Goal: Transaction & Acquisition: Book appointment/travel/reservation

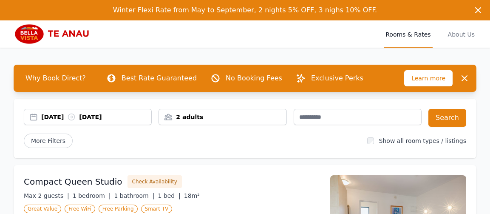
click at [75, 117] on icon at bounding box center [71, 117] width 6 height 6
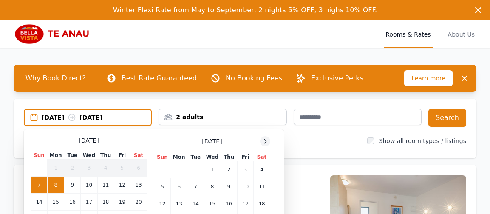
click at [264, 138] on icon at bounding box center [265, 141] width 7 height 7
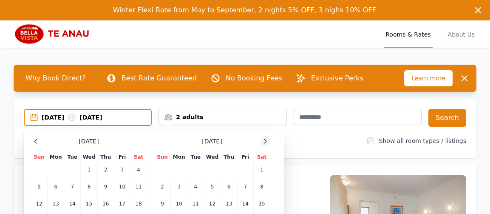
click at [264, 138] on icon at bounding box center [265, 141] width 7 height 7
click at [228, 186] on td "8" at bounding box center [229, 186] width 17 height 17
click at [100, 115] on div "[DATE] --" at bounding box center [96, 117] width 109 height 9
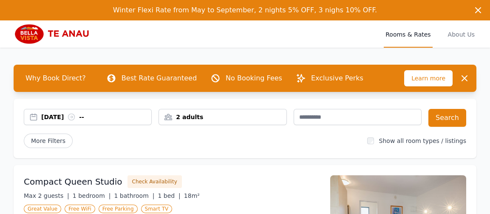
click at [76, 116] on icon at bounding box center [71, 117] width 9 height 9
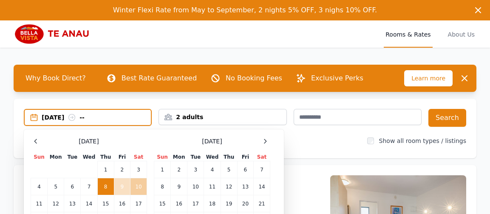
click at [141, 183] on td "10" at bounding box center [139, 186] width 17 height 17
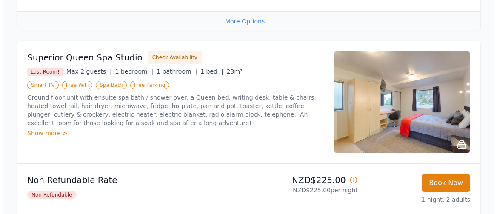
scroll to position [889, 0]
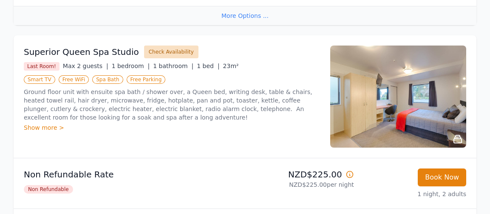
click at [160, 50] on button "Check Availability" at bounding box center [171, 51] width 54 height 13
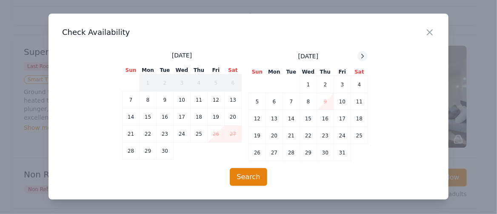
click at [363, 56] on icon at bounding box center [362, 56] width 2 height 4
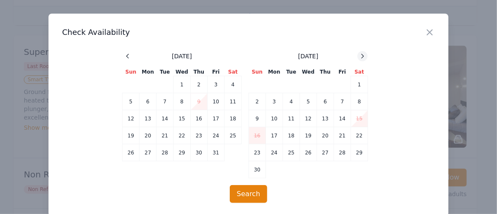
click at [363, 56] on div at bounding box center [362, 56] width 10 height 10
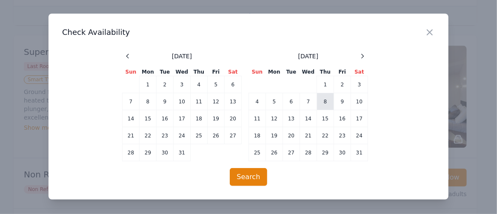
click at [325, 102] on td "8" at bounding box center [325, 101] width 17 height 17
click at [359, 100] on td "10" at bounding box center [359, 101] width 17 height 17
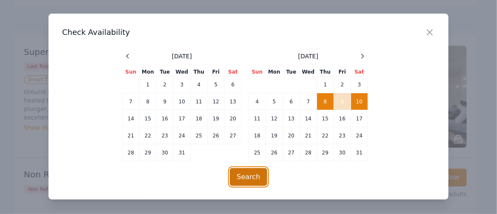
click at [253, 174] on button "Search" at bounding box center [249, 177] width 38 height 18
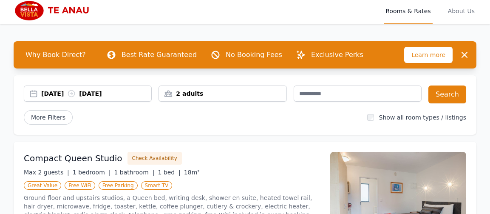
scroll to position [21, 0]
